Goal: Task Accomplishment & Management: Use online tool/utility

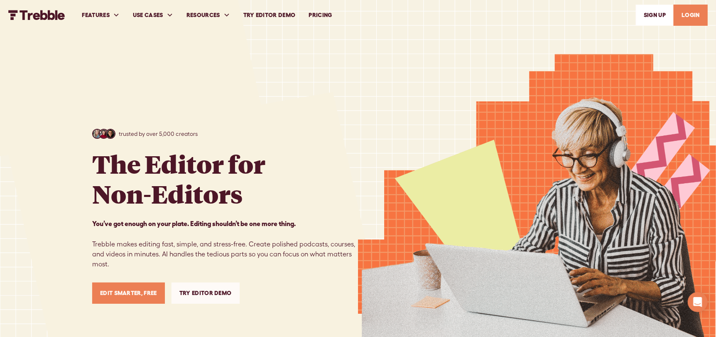
click at [690, 15] on link "LOGIN" at bounding box center [690, 15] width 34 height 21
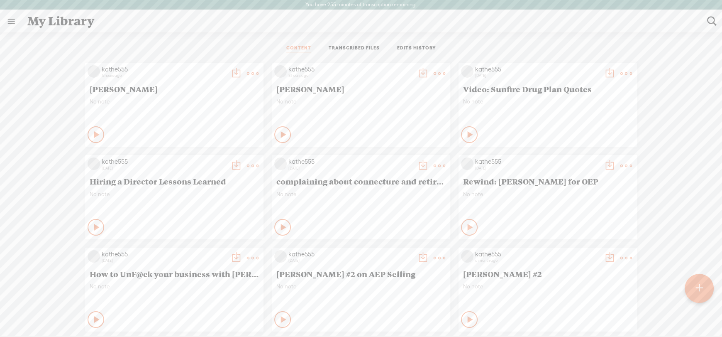
click at [93, 133] on icon at bounding box center [97, 134] width 8 height 8
click at [92, 135] on icon at bounding box center [96, 134] width 8 height 8
click at [247, 72] on t at bounding box center [253, 74] width 12 height 12
click at [205, 154] on link "Download as..." at bounding box center [207, 158] width 83 height 19
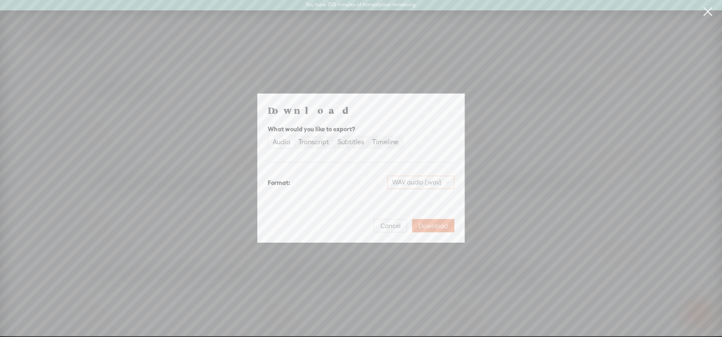
click at [403, 182] on span "WAV audio (.wav)" at bounding box center [420, 182] width 57 height 12
click at [399, 200] on div "MP3 audio (.mp3)" at bounding box center [414, 200] width 68 height 8
click at [430, 222] on span "Download" at bounding box center [433, 226] width 29 height 8
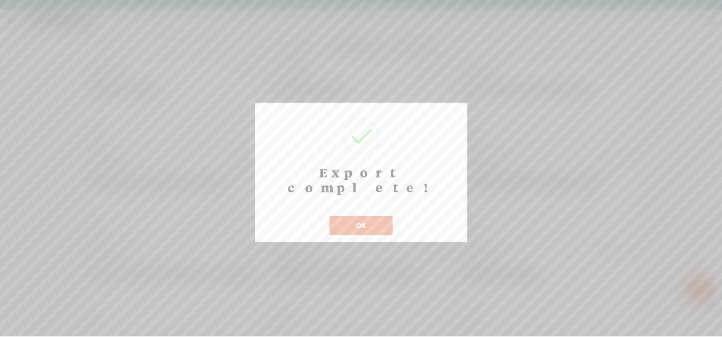
click at [362, 216] on button "OK" at bounding box center [361, 225] width 63 height 19
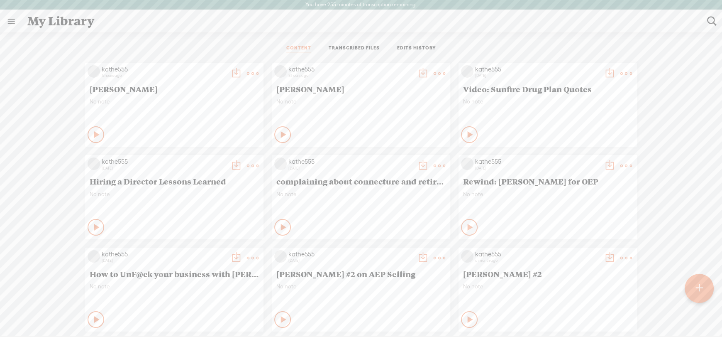
click at [704, 290] on div at bounding box center [699, 288] width 29 height 29
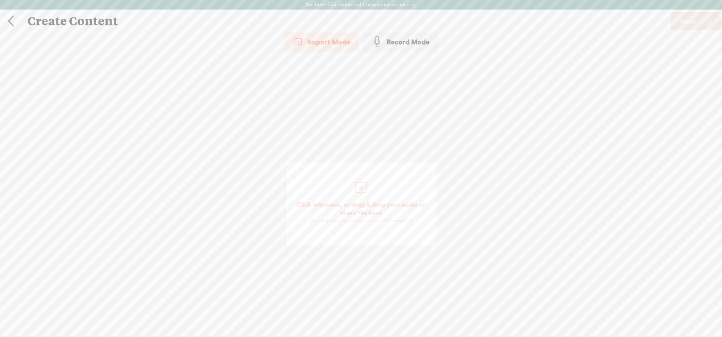
click at [350, 209] on span "Click to browse , or drag & drop your audio or video file here (File duration m…" at bounding box center [361, 212] width 151 height 32
click at [14, 21] on link at bounding box center [10, 21] width 21 height 22
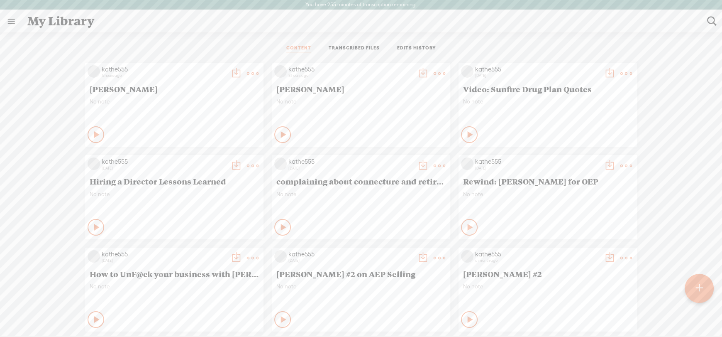
click at [356, 45] on link "TRANSCRIBED FILES" at bounding box center [354, 48] width 51 height 7
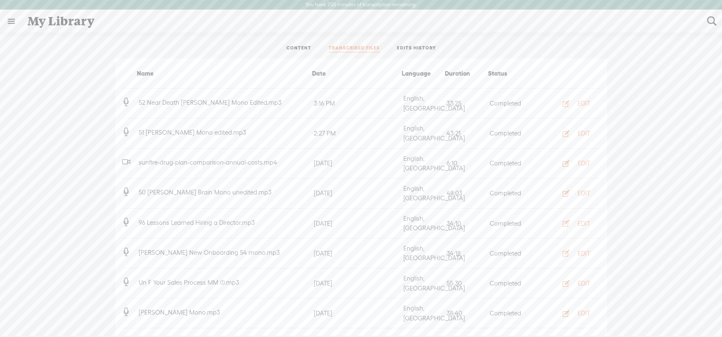
click at [418, 44] on ul "CONTENT TRANSCRIBED FILES EDITS HISTORY" at bounding box center [361, 49] width 220 height 20
click at [418, 46] on link "EDITS HISTORY" at bounding box center [416, 48] width 39 height 7
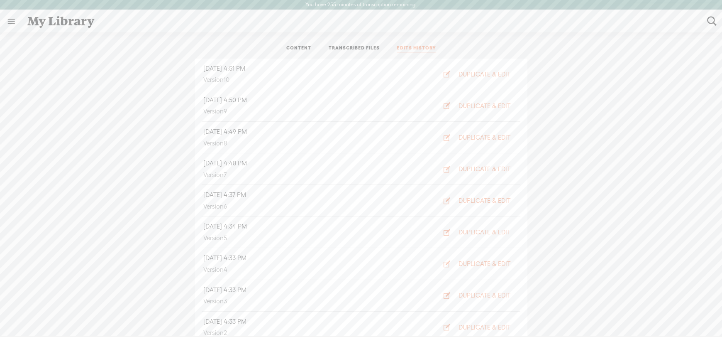
click at [295, 48] on link "CONTENT" at bounding box center [298, 48] width 25 height 7
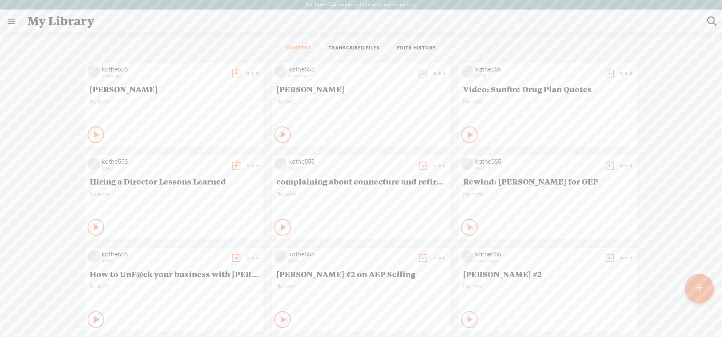
click at [710, 284] on div at bounding box center [699, 288] width 29 height 29
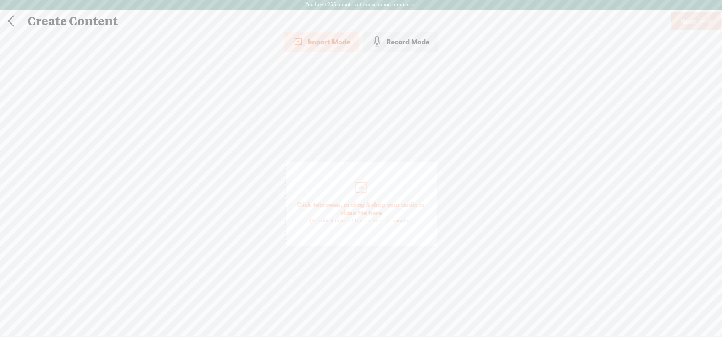
click at [361, 206] on span "Click to browse , or drag & drop your audio or video file here (File duration m…" at bounding box center [361, 212] width 151 height 32
click at [696, 19] on link "Next" at bounding box center [696, 21] width 51 height 18
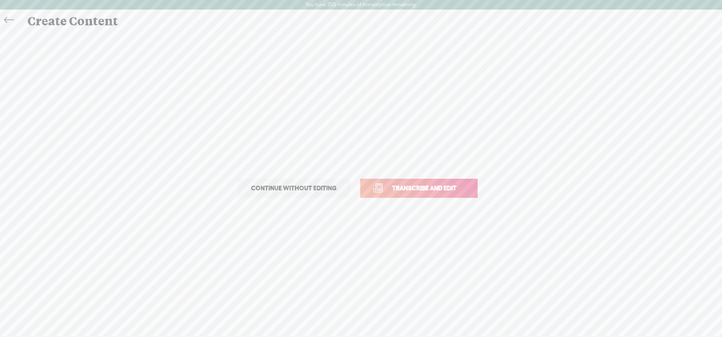
click at [429, 197] on link "Transcribe and edit" at bounding box center [418, 188] width 117 height 19
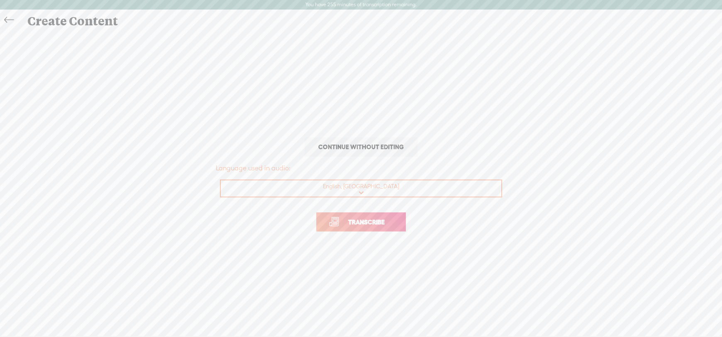
click at [369, 222] on span "Transcribe" at bounding box center [367, 222] width 54 height 10
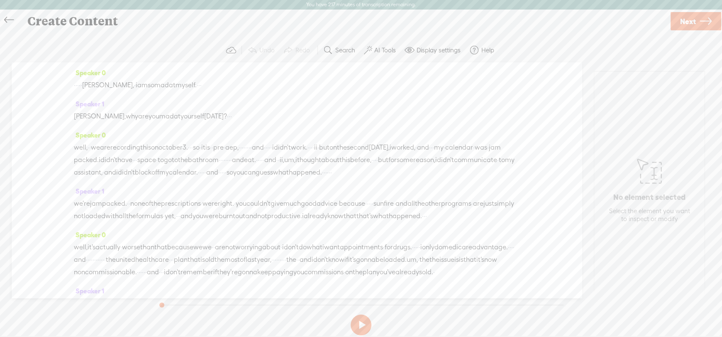
click at [382, 49] on label "AI Tools" at bounding box center [385, 50] width 22 height 8
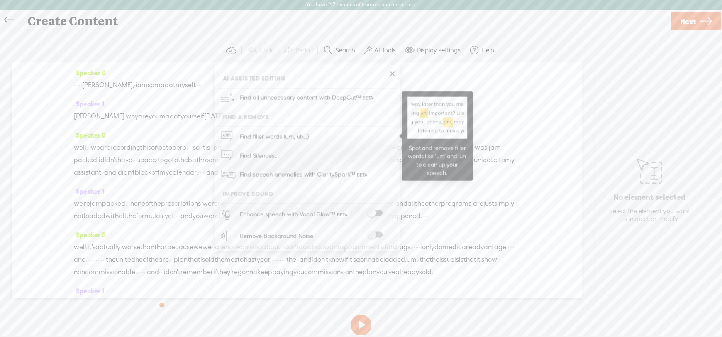
click at [291, 133] on span "Find filler words (um, uh...)" at bounding box center [274, 136] width 75 height 19
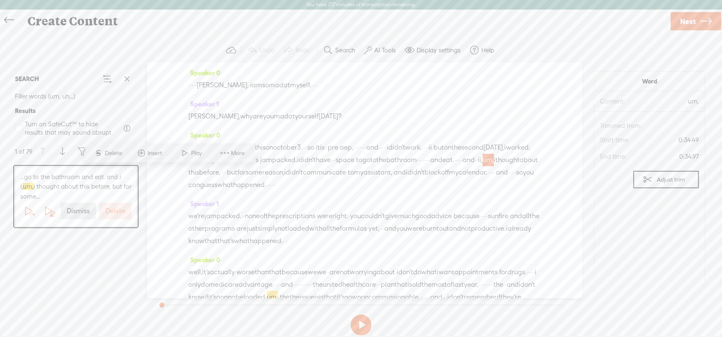
scroll to position [67, 0]
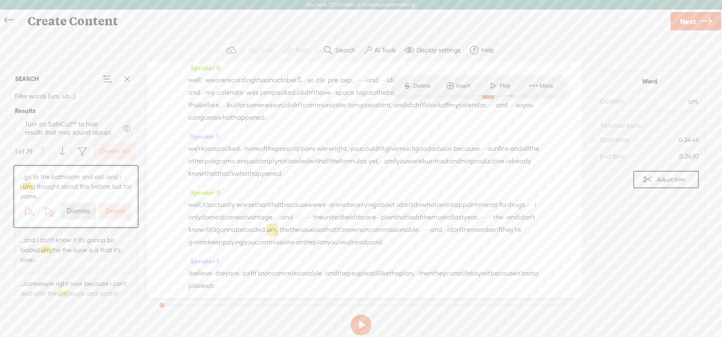
click at [115, 149] on label "Delete All" at bounding box center [114, 151] width 29 height 9
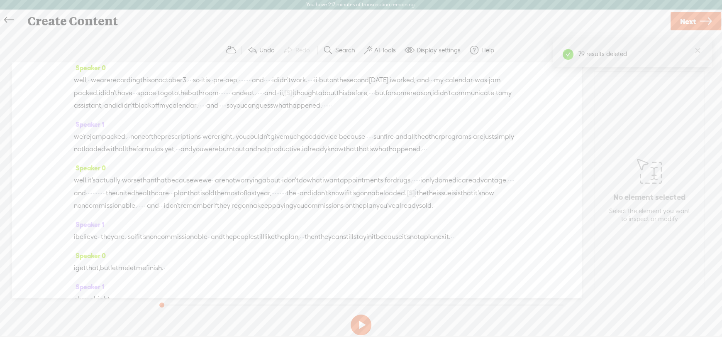
click at [386, 52] on label "AI Tools" at bounding box center [385, 50] width 22 height 8
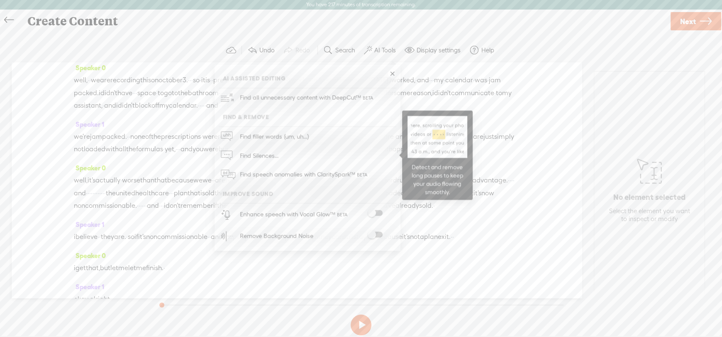
click at [265, 155] on span "Find Silences..." at bounding box center [259, 155] width 44 height 19
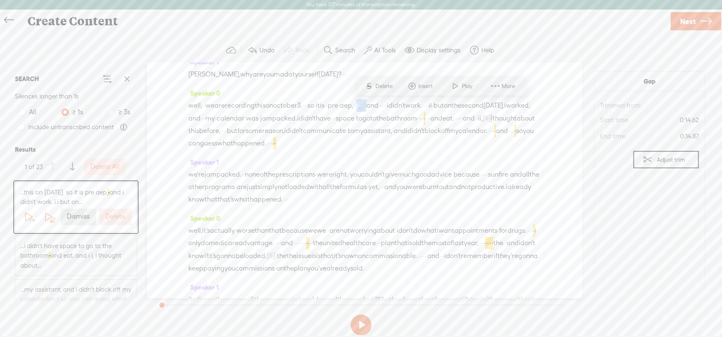
drag, startPoint x: 426, startPoint y: 104, endPoint x: 453, endPoint y: 103, distance: 27.0
click at [453, 103] on div "well, · · we are recording this on [DATE]. · · · so · it is · · pre · aep, · · …" at bounding box center [364, 124] width 352 height 50
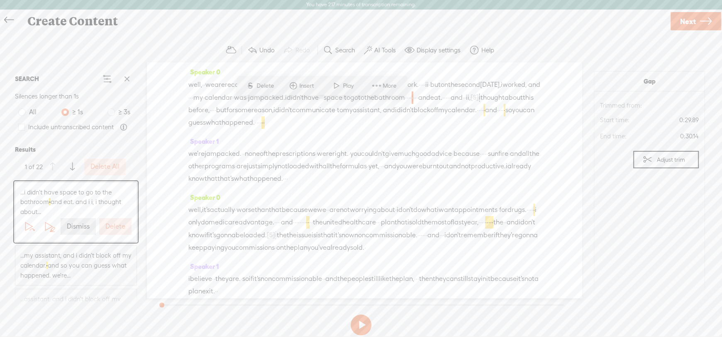
scroll to position [68, 0]
drag, startPoint x: 308, startPoint y: 105, endPoint x: 335, endPoint y: 108, distance: 27.1
click at [335, 108] on div "well, · · we are recording this on [DATE]. · · · so · it is · · pre · aep, · [S…" at bounding box center [364, 98] width 352 height 51
drag, startPoint x: 335, startPoint y: 106, endPoint x: 305, endPoint y: 107, distance: 30.3
click at [305, 107] on div "well, · · we are recording this on [DATE]. · · · so · it is · · pre · aep, · [S…" at bounding box center [364, 98] width 352 height 51
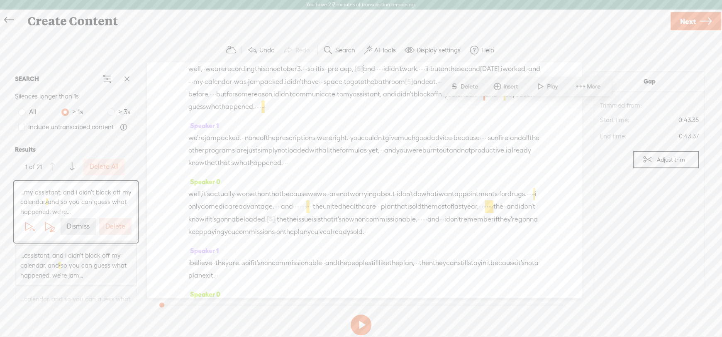
scroll to position [80, 0]
drag, startPoint x: 509, startPoint y: 106, endPoint x: 526, endPoint y: 105, distance: 16.6
click at [526, 105] on div "well, · · we are recording this on [DATE]. · · · so · it is · · pre · aep, · [S…" at bounding box center [364, 86] width 352 height 51
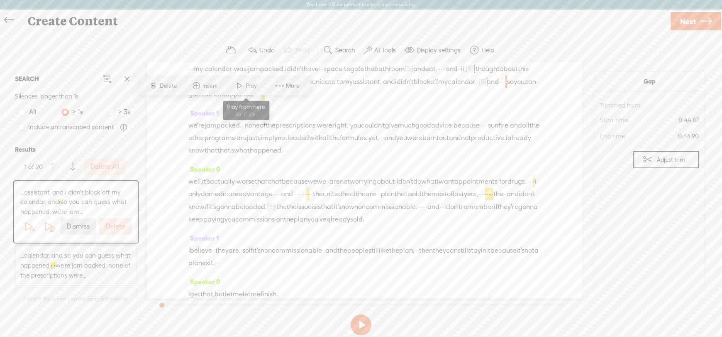
scroll to position [93, 0]
drag, startPoint x: 206, startPoint y: 105, endPoint x: 224, endPoint y: 106, distance: 17.9
click at [224, 99] on div "well, · · we are recording this on [DATE]. · · · so · it is · · pre · aep, · [S…" at bounding box center [364, 73] width 352 height 51
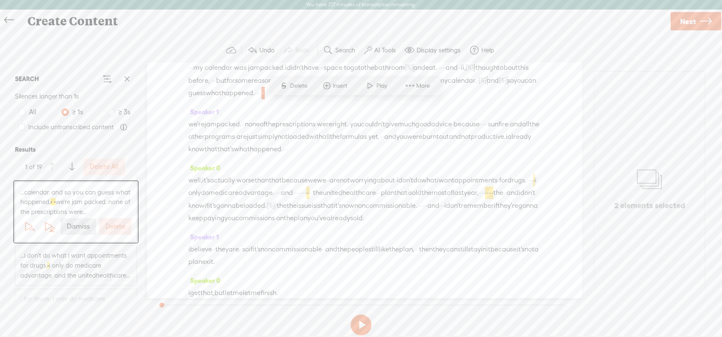
click at [35, 276] on span "...i don't do what i want appointments for drugs. · i only do medicare advantag…" at bounding box center [75, 264] width 111 height 29
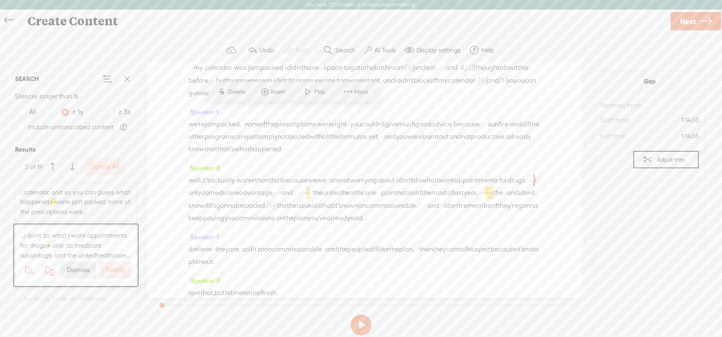
scroll to position [193, 0]
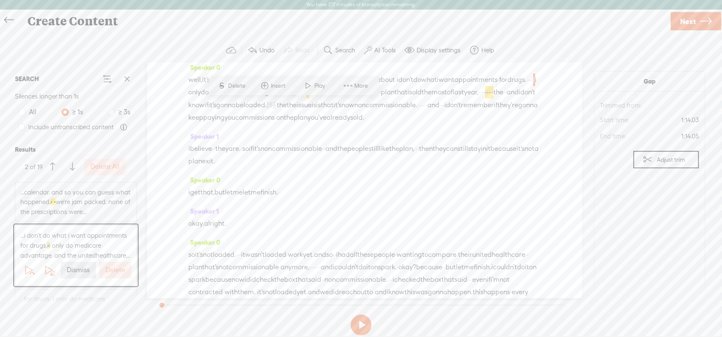
drag, startPoint x: 279, startPoint y: 107, endPoint x: 291, endPoint y: 107, distance: 12.5
click at [291, 107] on div "well, it's actually · worse than that because we we · · are not worrying about …" at bounding box center [364, 98] width 352 height 50
drag, startPoint x: 428, startPoint y: 105, endPoint x: 472, endPoint y: 104, distance: 44.8
click at [472, 104] on div "well, it's actually · worse than that because we we · · are not worrying about …" at bounding box center [364, 98] width 352 height 51
drag, startPoint x: 428, startPoint y: 105, endPoint x: 473, endPoint y: 103, distance: 45.3
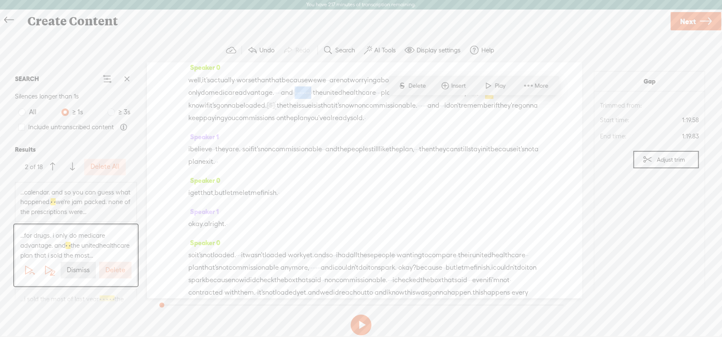
click at [473, 103] on div "well, it's actually · worse than that because we we · · are not worrying about …" at bounding box center [364, 98] width 352 height 51
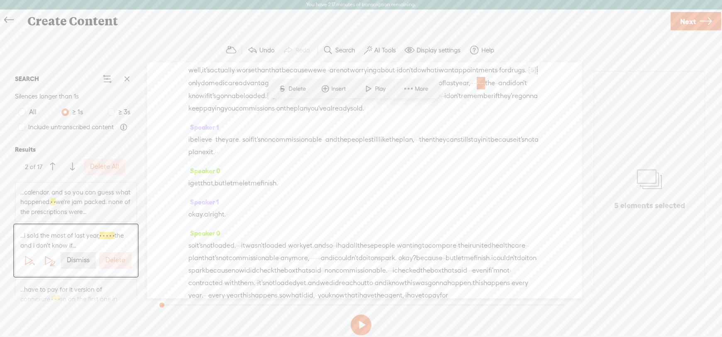
scroll to position [206, 0]
drag, startPoint x: 323, startPoint y: 105, endPoint x: 383, endPoint y: 104, distance: 60.2
click at [383, 104] on div "well, it's actually · worse than that because we we · · are not worrying about …" at bounding box center [364, 86] width 352 height 51
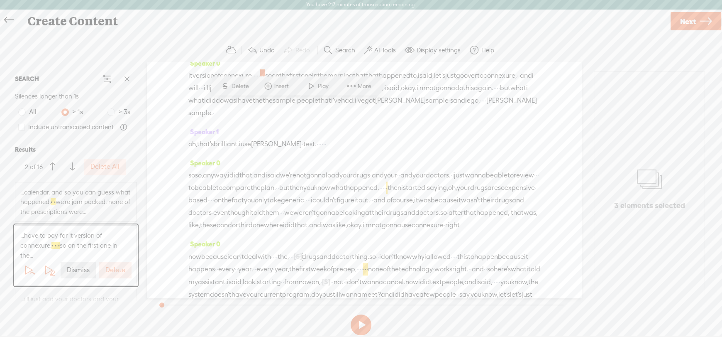
scroll to position [476, 0]
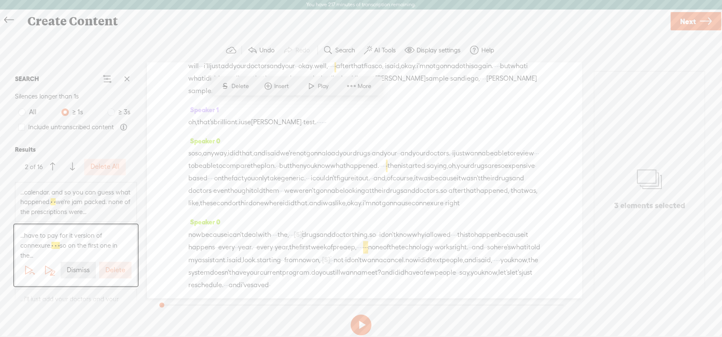
drag, startPoint x: 275, startPoint y: 105, endPoint x: 294, endPoint y: 106, distance: 19.5
click at [294, 97] on div "it version of connexure. · · · · · · · so on the first one in the morning that …" at bounding box center [364, 72] width 352 height 50
drag, startPoint x: 294, startPoint y: 106, endPoint x: 277, endPoint y: 105, distance: 17.0
click at [277, 97] on div "it version of connexure. · · · · · · · so on the first one in the morning that …" at bounding box center [364, 72] width 352 height 50
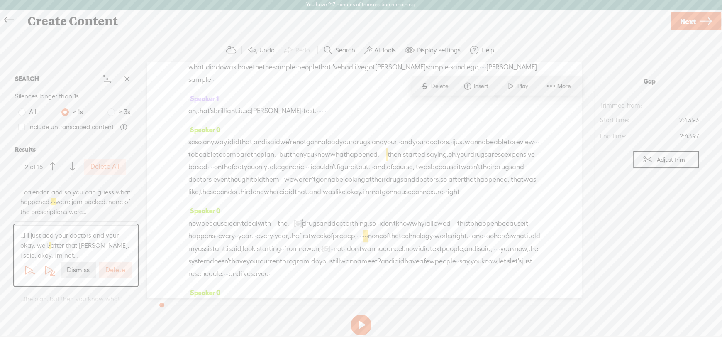
scroll to position [489, 0]
drag, startPoint x: 481, startPoint y: 105, endPoint x: 497, endPoint y: 105, distance: 15.8
click at [497, 85] on div "it version of connexure. · · [S] · · · · · so on the first one in the morning t…" at bounding box center [364, 59] width 352 height 50
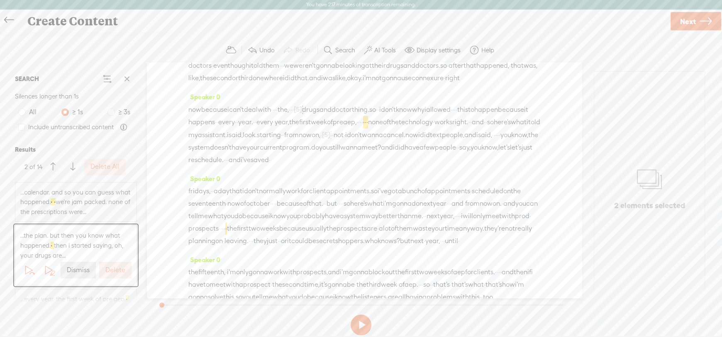
scroll to position [602, 0]
drag, startPoint x: 228, startPoint y: 106, endPoint x: 245, endPoint y: 108, distance: 16.7
click at [245, 84] on div "so so, anyway, i did that, and i said we're not gonna load your drugs · and you…" at bounding box center [364, 53] width 352 height 62
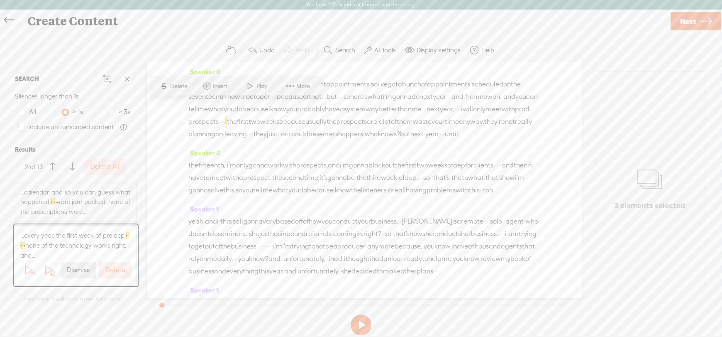
scroll to position [709, 0]
drag, startPoint x: 212, startPoint y: 105, endPoint x: 228, endPoint y: 105, distance: 15.8
click at [228, 59] on div "now because i can't deal with · · · · the, · · · [S] um, drugs and doctor thing…" at bounding box center [364, 27] width 352 height 63
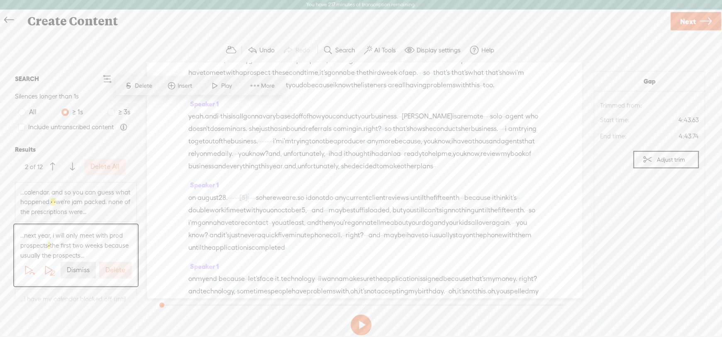
scroll to position [829, 0]
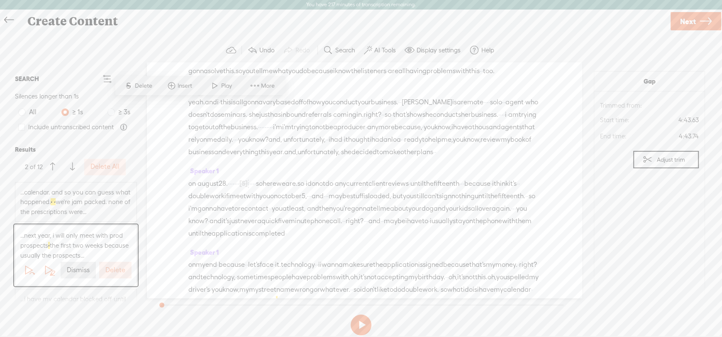
drag, startPoint x: 191, startPoint y: 104, endPoint x: 201, endPoint y: 105, distance: 10.4
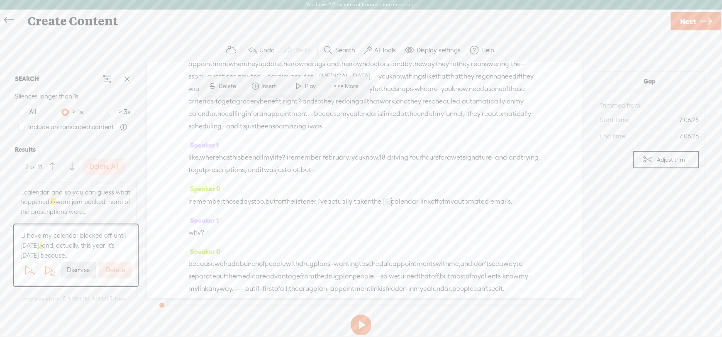
scroll to position [1204, 0]
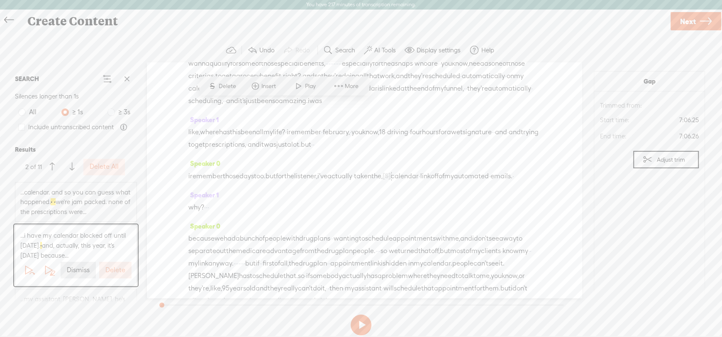
drag, startPoint x: 267, startPoint y: 107, endPoint x: 283, endPoint y: 108, distance: 15.4
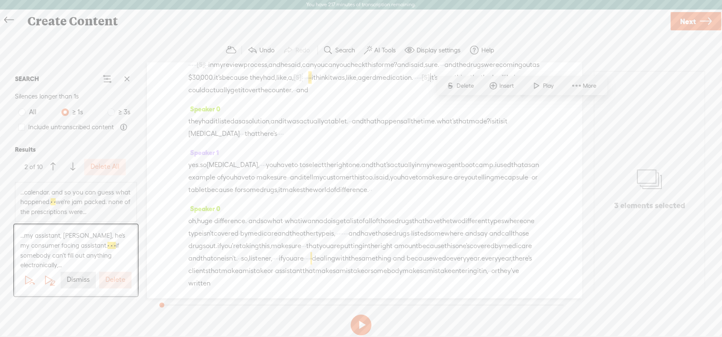
scroll to position [1701, 0]
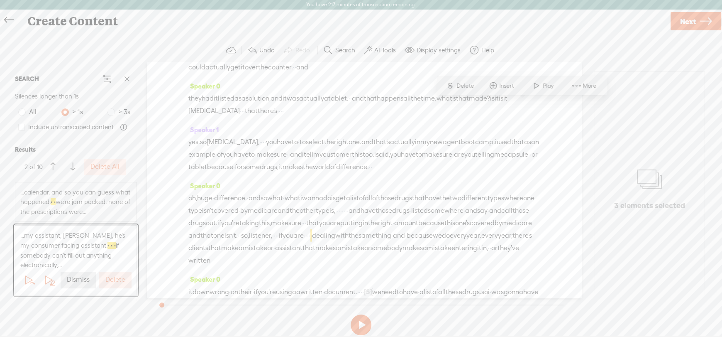
drag, startPoint x: 494, startPoint y: 103, endPoint x: 514, endPoint y: 103, distance: 20.3
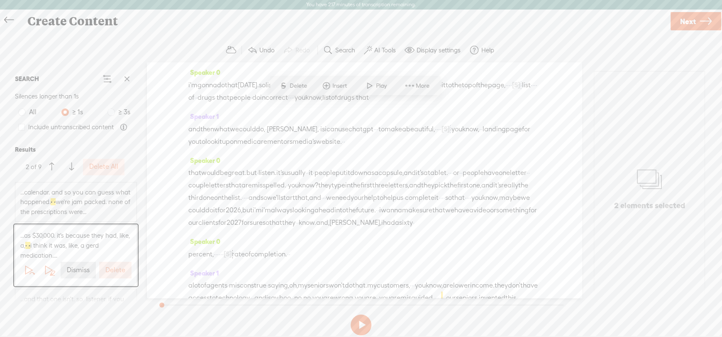
scroll to position [1982, 0]
drag, startPoint x: 335, startPoint y: 103, endPoint x: 350, endPoint y: 104, distance: 14.6
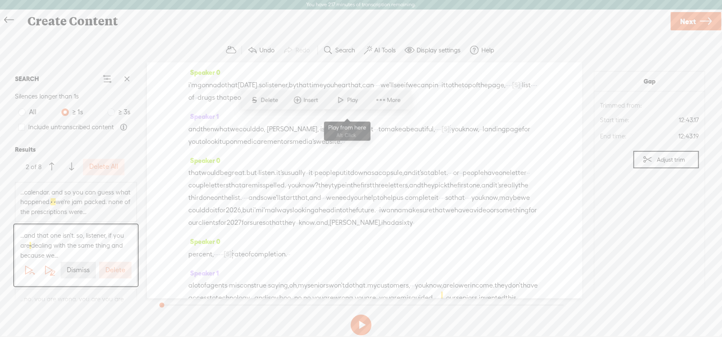
scroll to position [2189, 0]
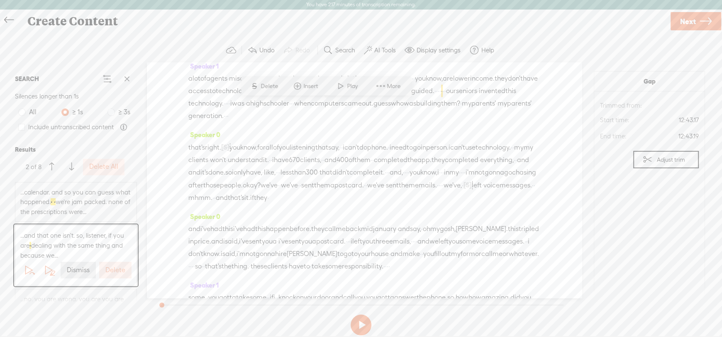
drag, startPoint x: 311, startPoint y: 106, endPoint x: 324, endPoint y: 107, distance: 12.9
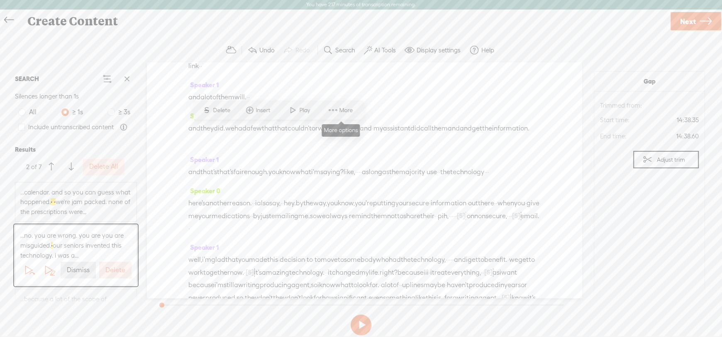
scroll to position [2586, 0]
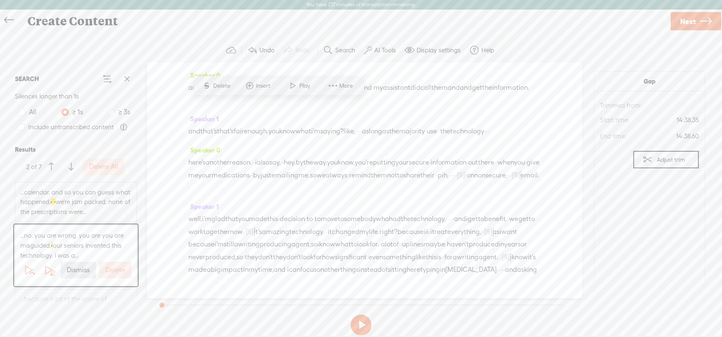
drag, startPoint x: 263, startPoint y: 105, endPoint x: 289, endPoint y: 105, distance: 26.6
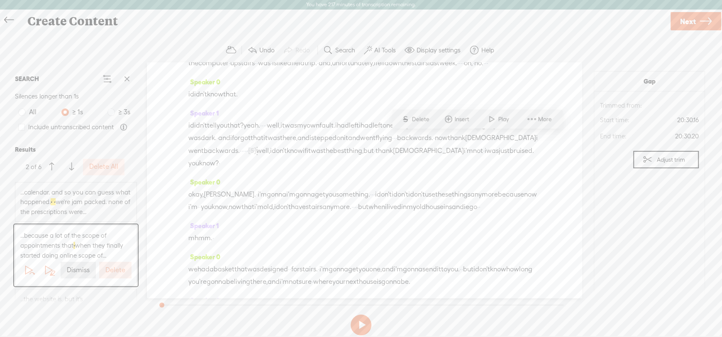
scroll to position [3704, 0]
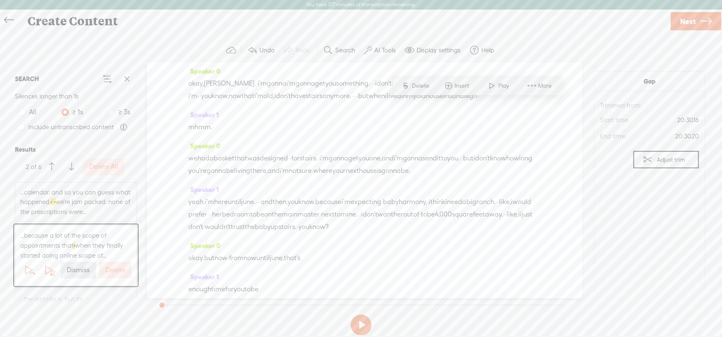
drag, startPoint x: 459, startPoint y: 105, endPoint x: 476, endPoint y: 105, distance: 16.6
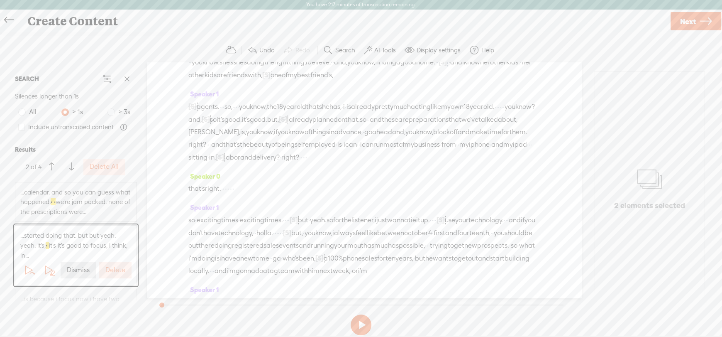
scroll to position [5395, 0]
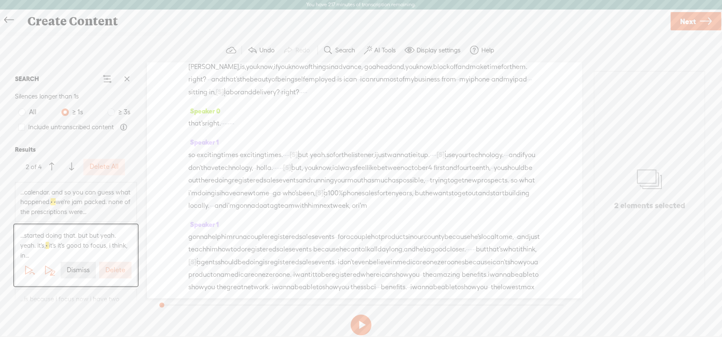
drag, startPoint x: 215, startPoint y: 103, endPoint x: 233, endPoint y: 105, distance: 18.4
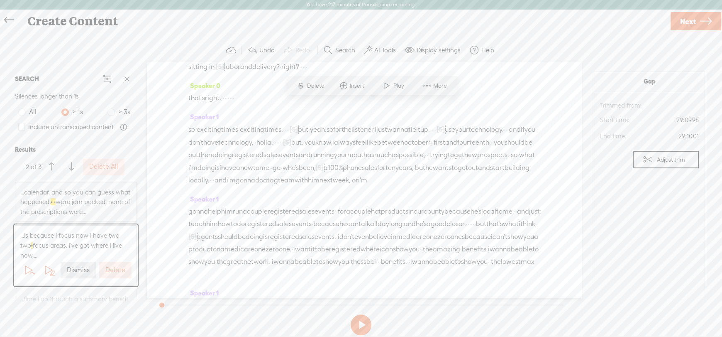
drag, startPoint x: 330, startPoint y: 105, endPoint x: 335, endPoint y: 105, distance: 5.0
drag, startPoint x: 353, startPoint y: 105, endPoint x: 368, endPoint y: 105, distance: 14.9
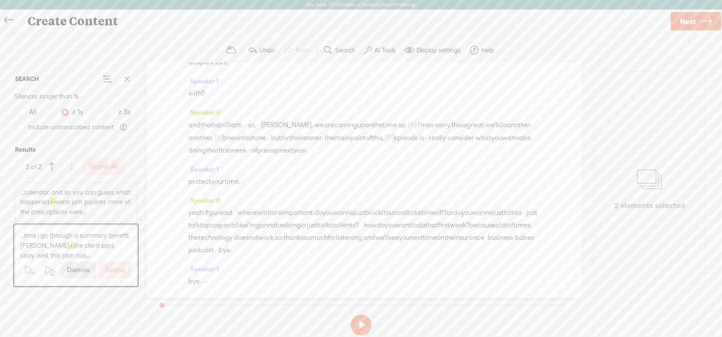
scroll to position [6818, 0]
drag, startPoint x: 247, startPoint y: 106, endPoint x: 262, endPoint y: 106, distance: 14.5
click at [262, 69] on div "favorite broker manager supports me in everything. so · he's always · able to p…" at bounding box center [364, 30] width 352 height 75
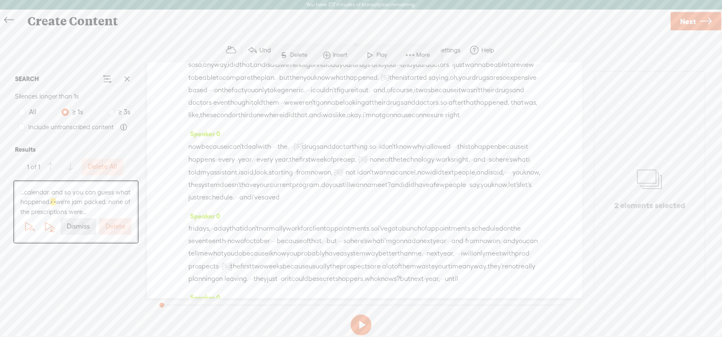
scroll to position [93, 0]
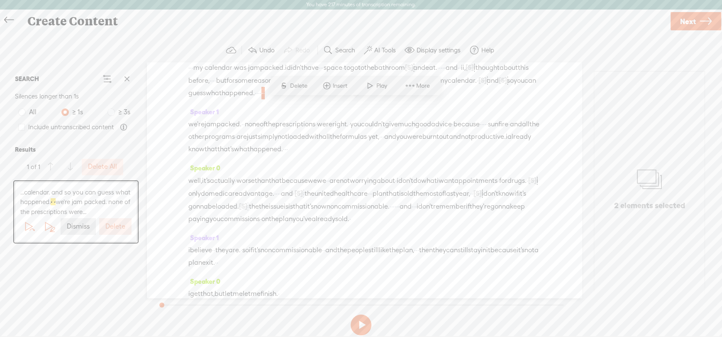
click at [77, 227] on label "Dismiss" at bounding box center [78, 226] width 23 height 9
click at [126, 79] on span at bounding box center [127, 79] width 12 height 12
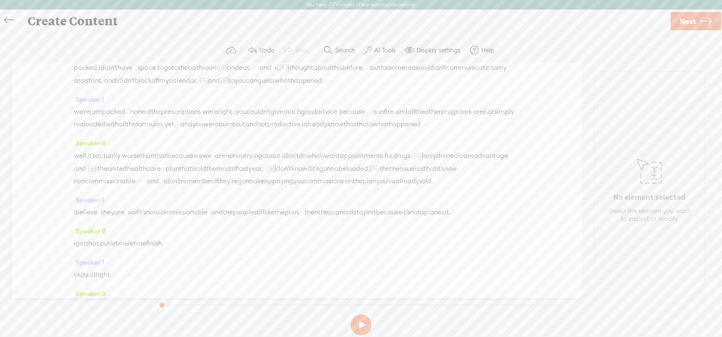
click at [346, 49] on label "Search" at bounding box center [345, 50] width 20 height 8
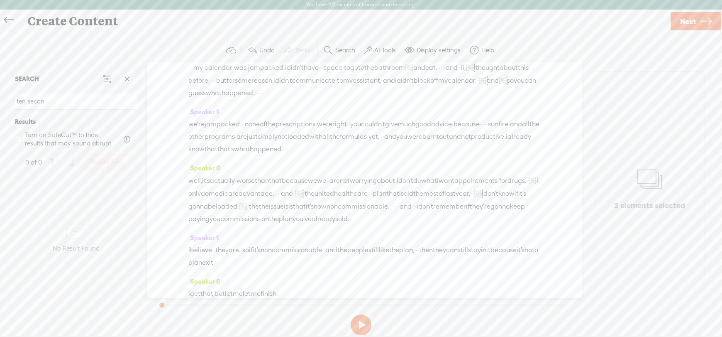
type input "ten second"
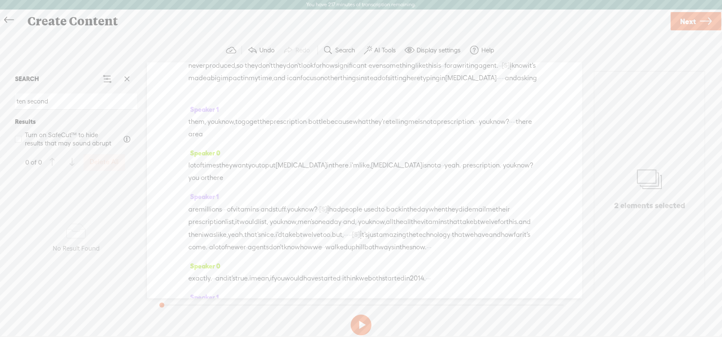
scroll to position [6384, 0]
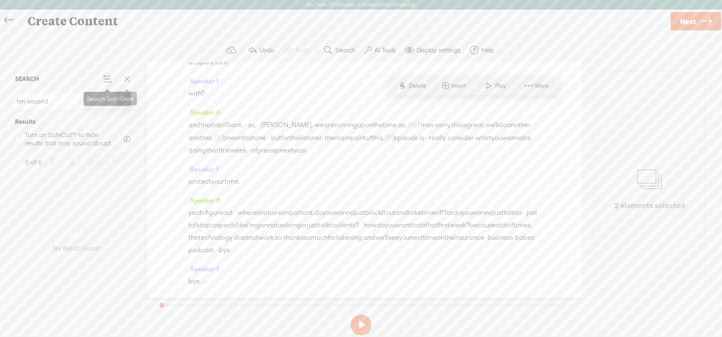
click at [127, 75] on span at bounding box center [127, 79] width 12 height 12
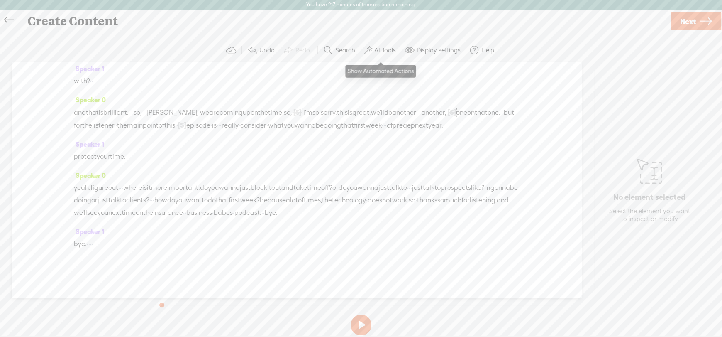
click at [390, 51] on label "AI Tools" at bounding box center [385, 50] width 22 height 8
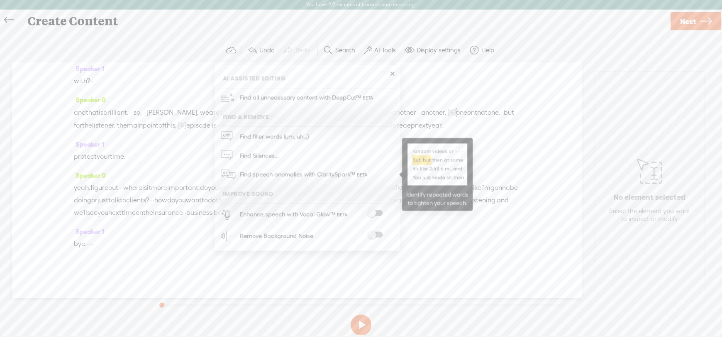
click at [297, 175] on span "Find speech anomalies with ClaritySpark™" at bounding box center [304, 175] width 135 height 20
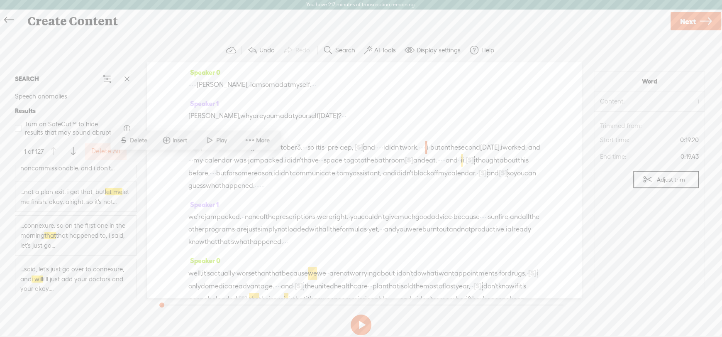
scroll to position [207, 0]
click at [48, 205] on span "...not a plan exit. i get that, but let me let me finish. okay. alright. so it'…" at bounding box center [75, 211] width 111 height 20
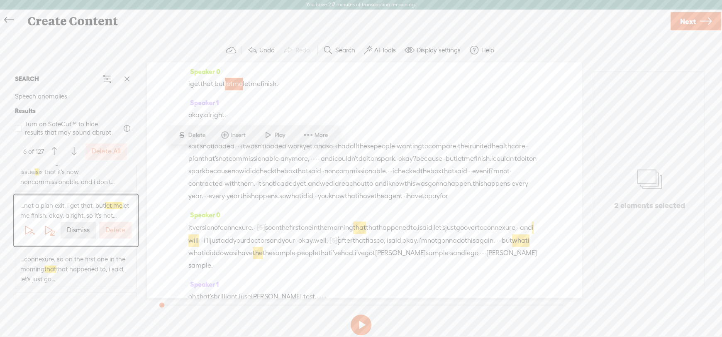
scroll to position [307, 0]
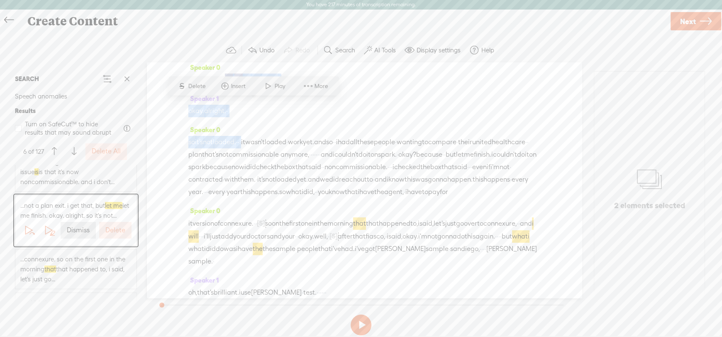
drag, startPoint x: 236, startPoint y: 104, endPoint x: 258, endPoint y: 171, distance: 70.2
click at [258, 171] on div "Speaker 0 · · · · · [PERSON_NAME], · i am so mad at myself. · · · Speaker 1 [PE…" at bounding box center [364, 179] width 435 height 235
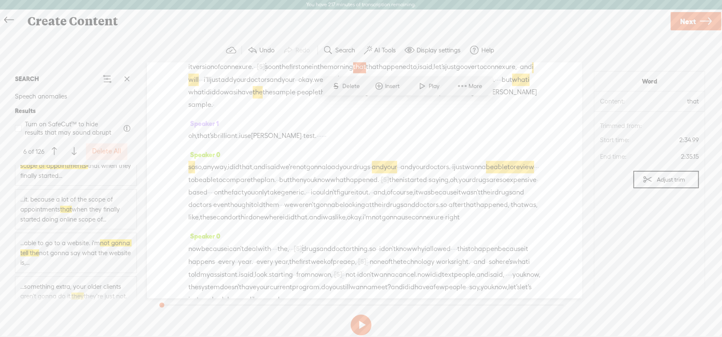
scroll to position [2574, 0]
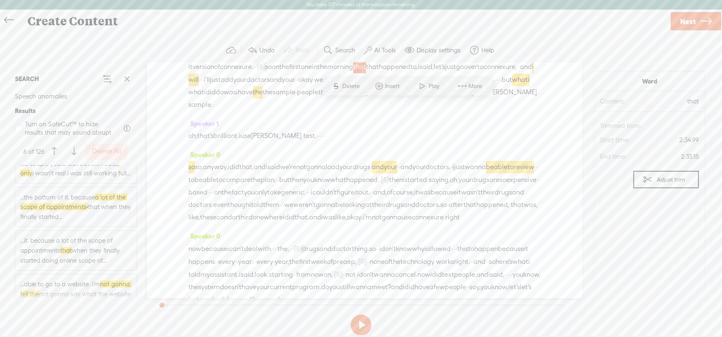
click at [66, 205] on span "...the bottom of it. because a lot of the scope of appointments · that when the…" at bounding box center [75, 206] width 111 height 29
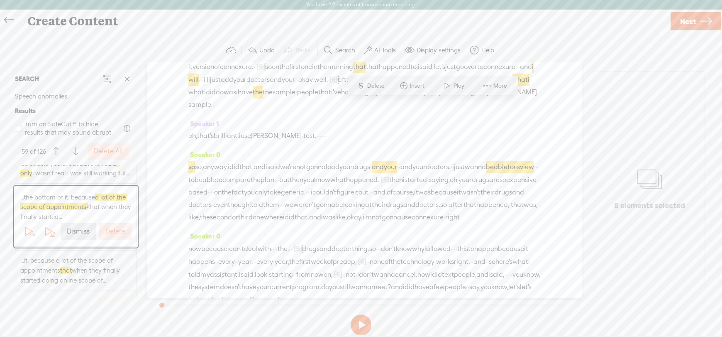
scroll to position [3661, 0]
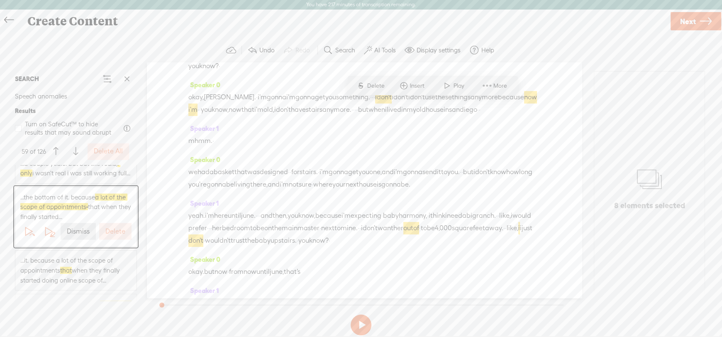
drag, startPoint x: 315, startPoint y: 104, endPoint x: 455, endPoint y: 105, distance: 139.9
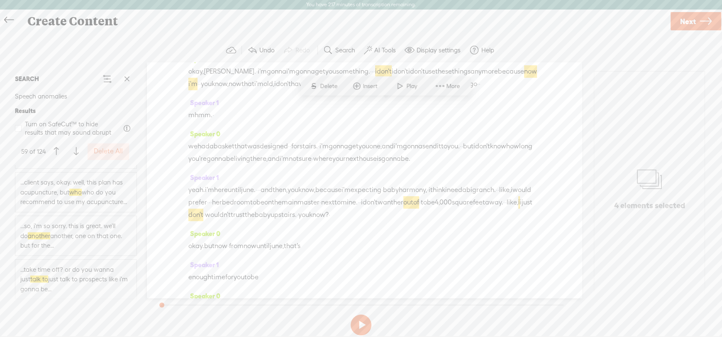
scroll to position [5360, 0]
click at [104, 149] on label "Delete All" at bounding box center [108, 151] width 29 height 9
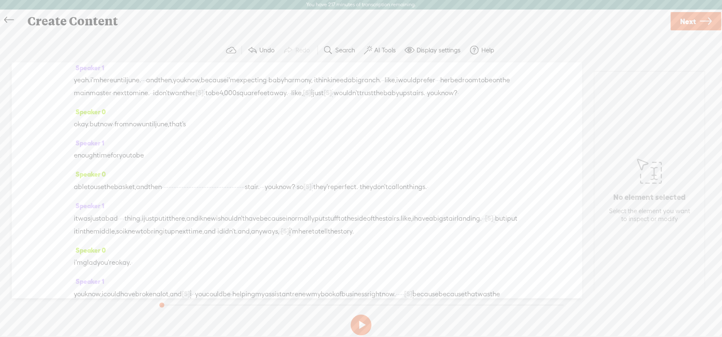
click at [387, 49] on label "AI Tools" at bounding box center [385, 50] width 22 height 8
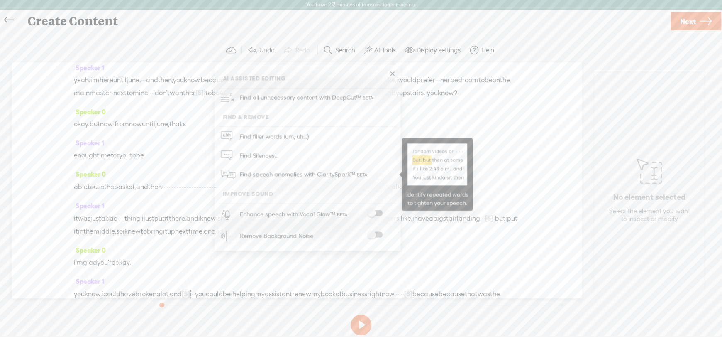
click at [306, 169] on span "Find speech anomalies with ClaritySpark™" at bounding box center [304, 175] width 135 height 20
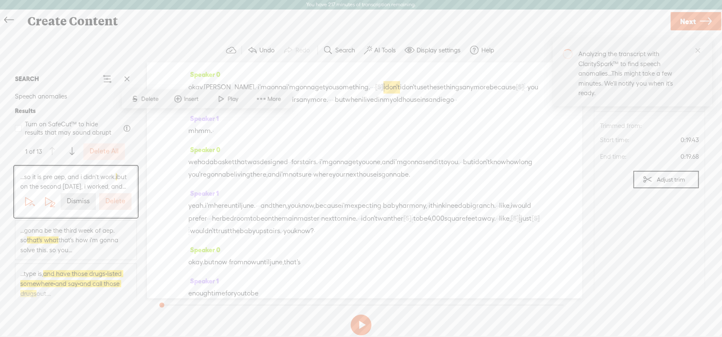
scroll to position [42, 0]
